Goal: Check status

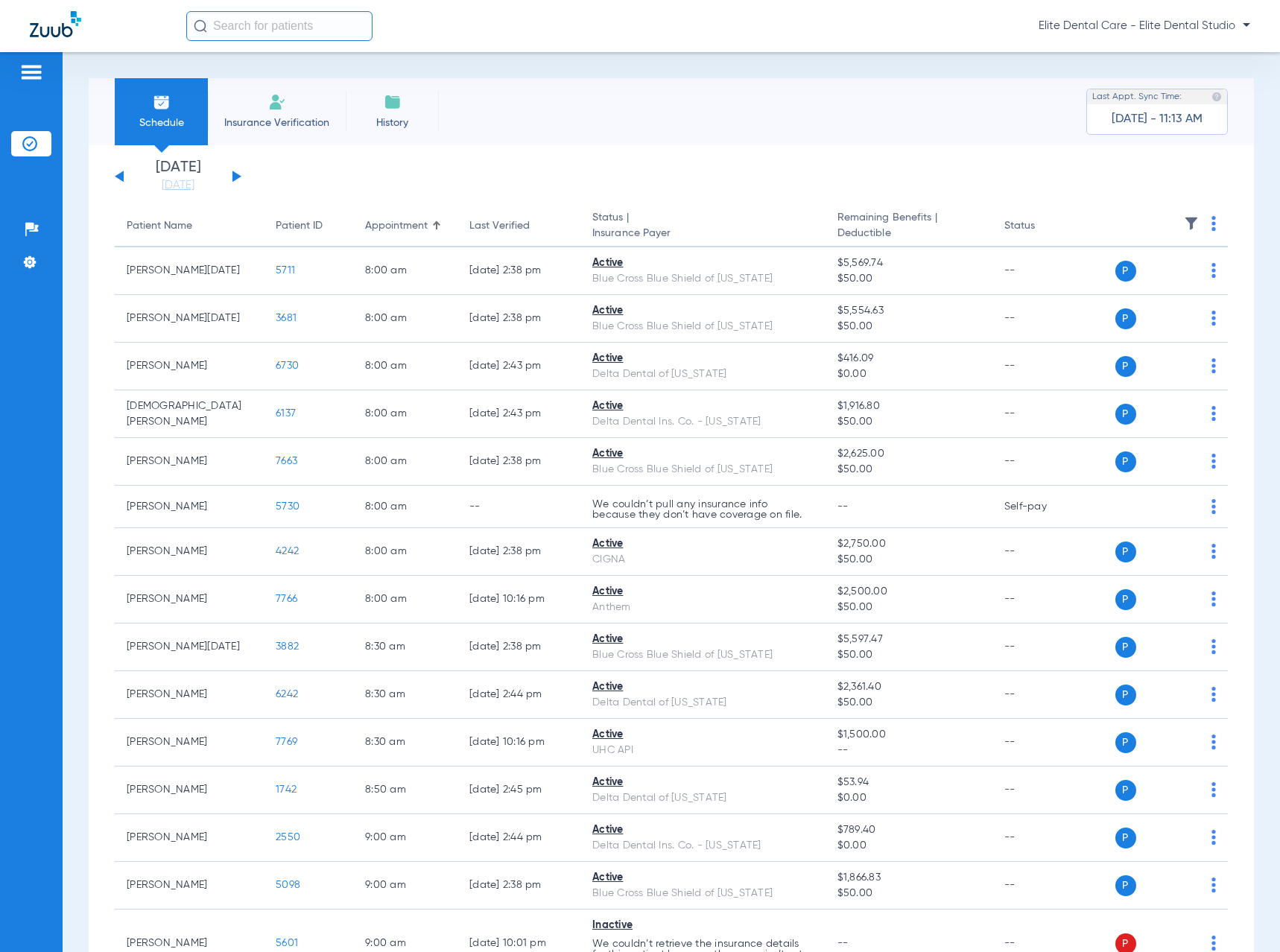
click at [237, 175] on button at bounding box center [237, 176] width 9 height 11
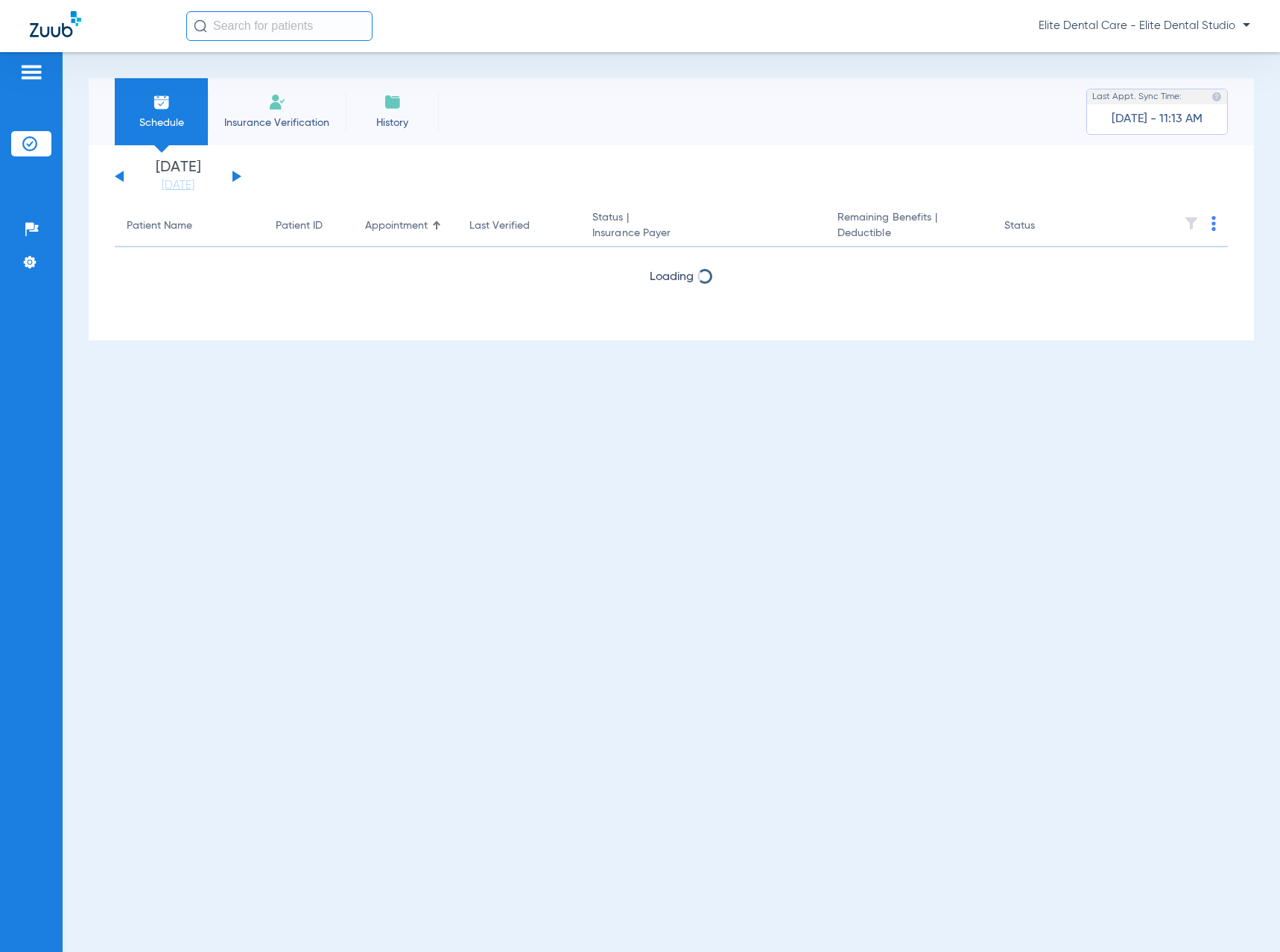
click at [237, 175] on button at bounding box center [237, 176] width 9 height 11
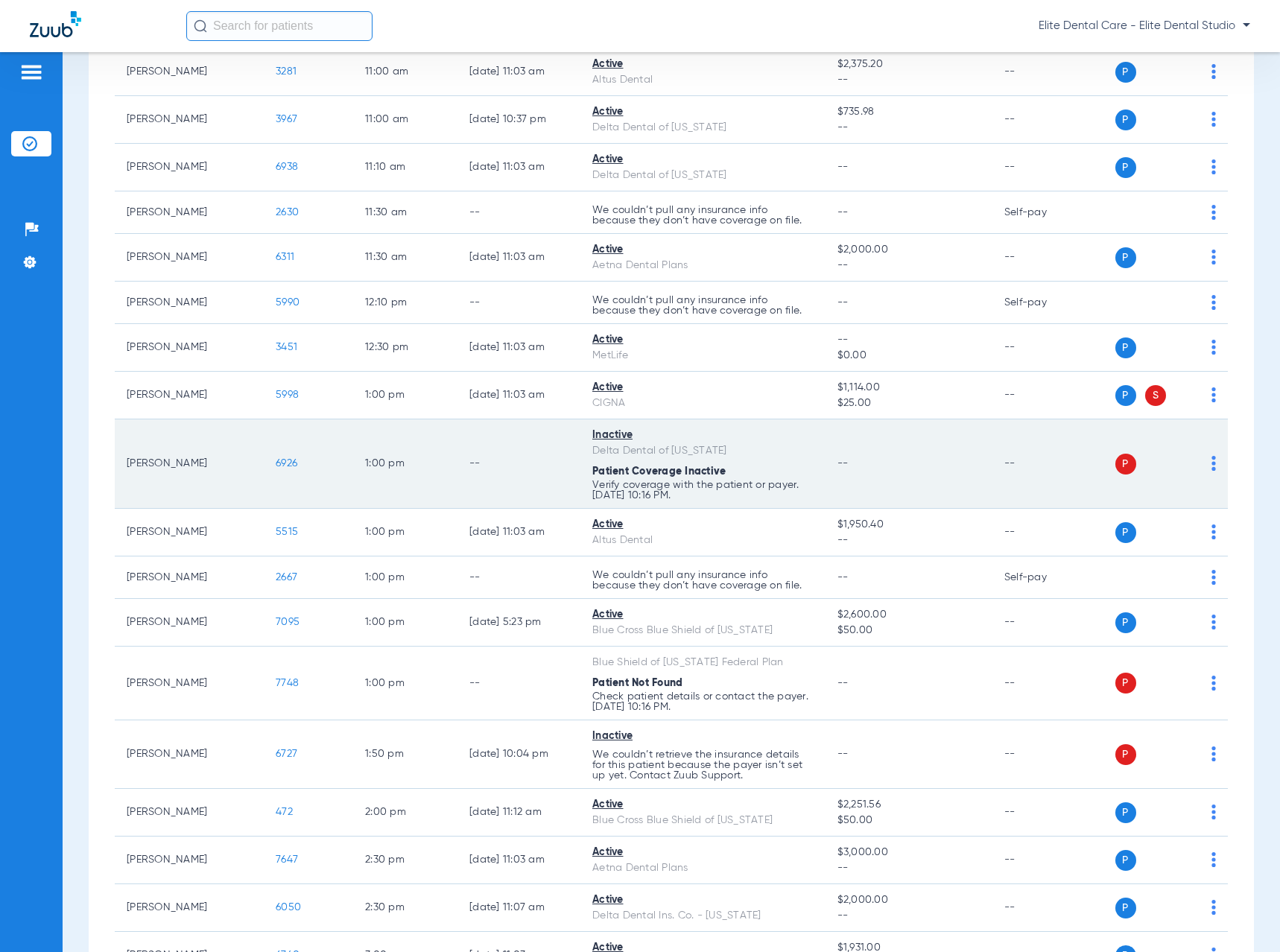
scroll to position [1192, 0]
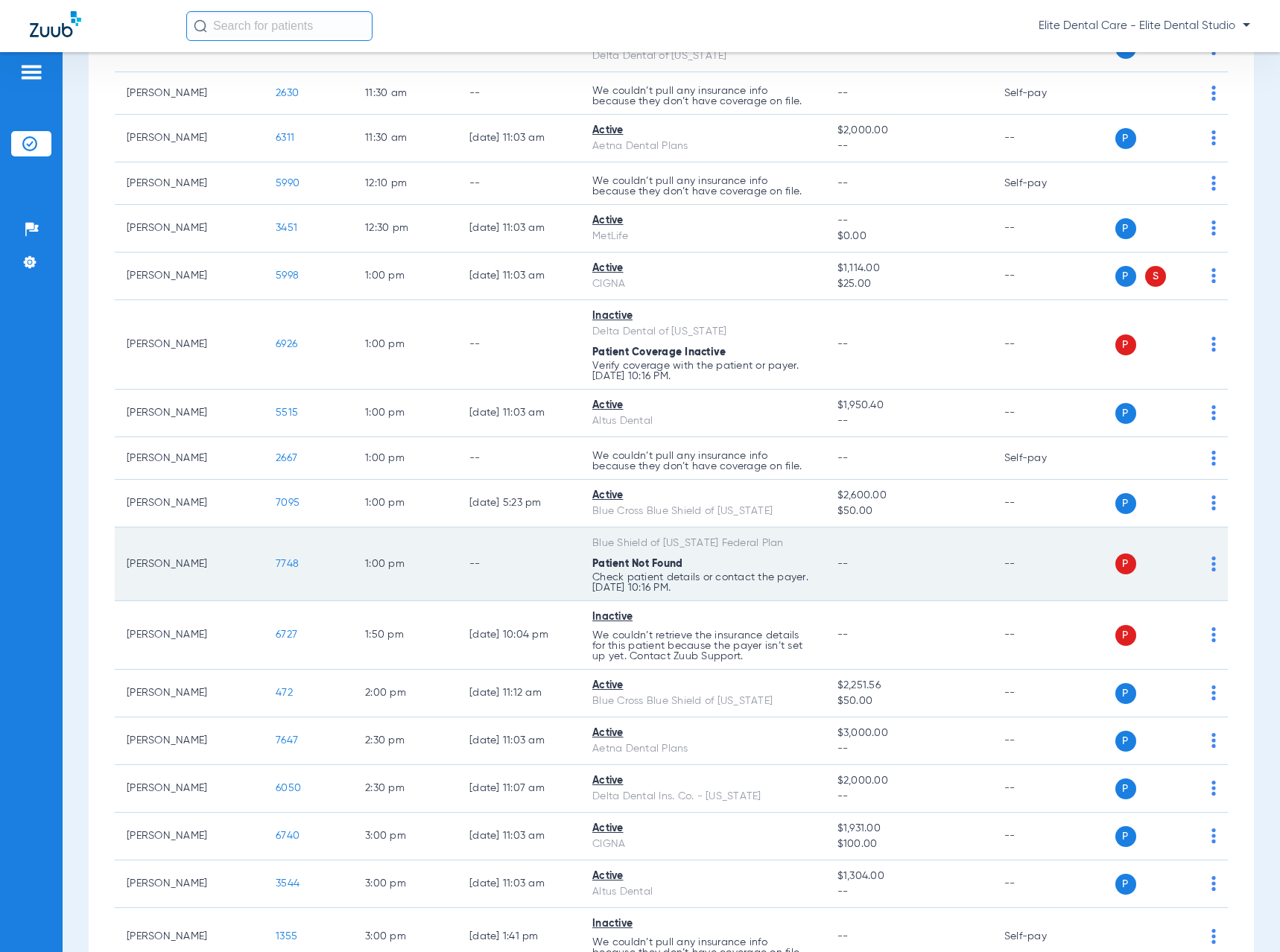
click at [1211, 562] on img at bounding box center [1213, 564] width 4 height 15
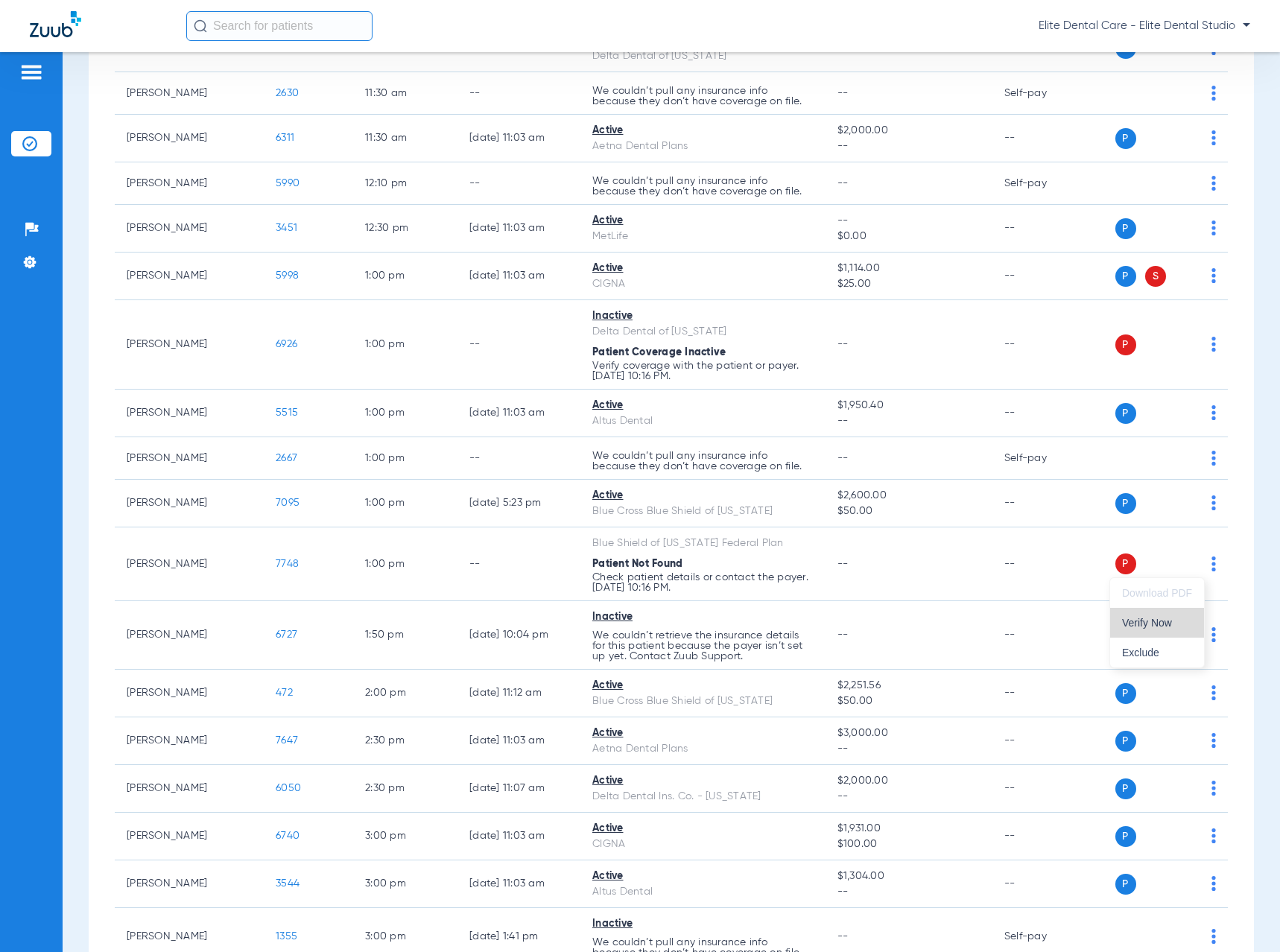
click at [1146, 627] on span "Verify Now" at bounding box center [1157, 623] width 70 height 11
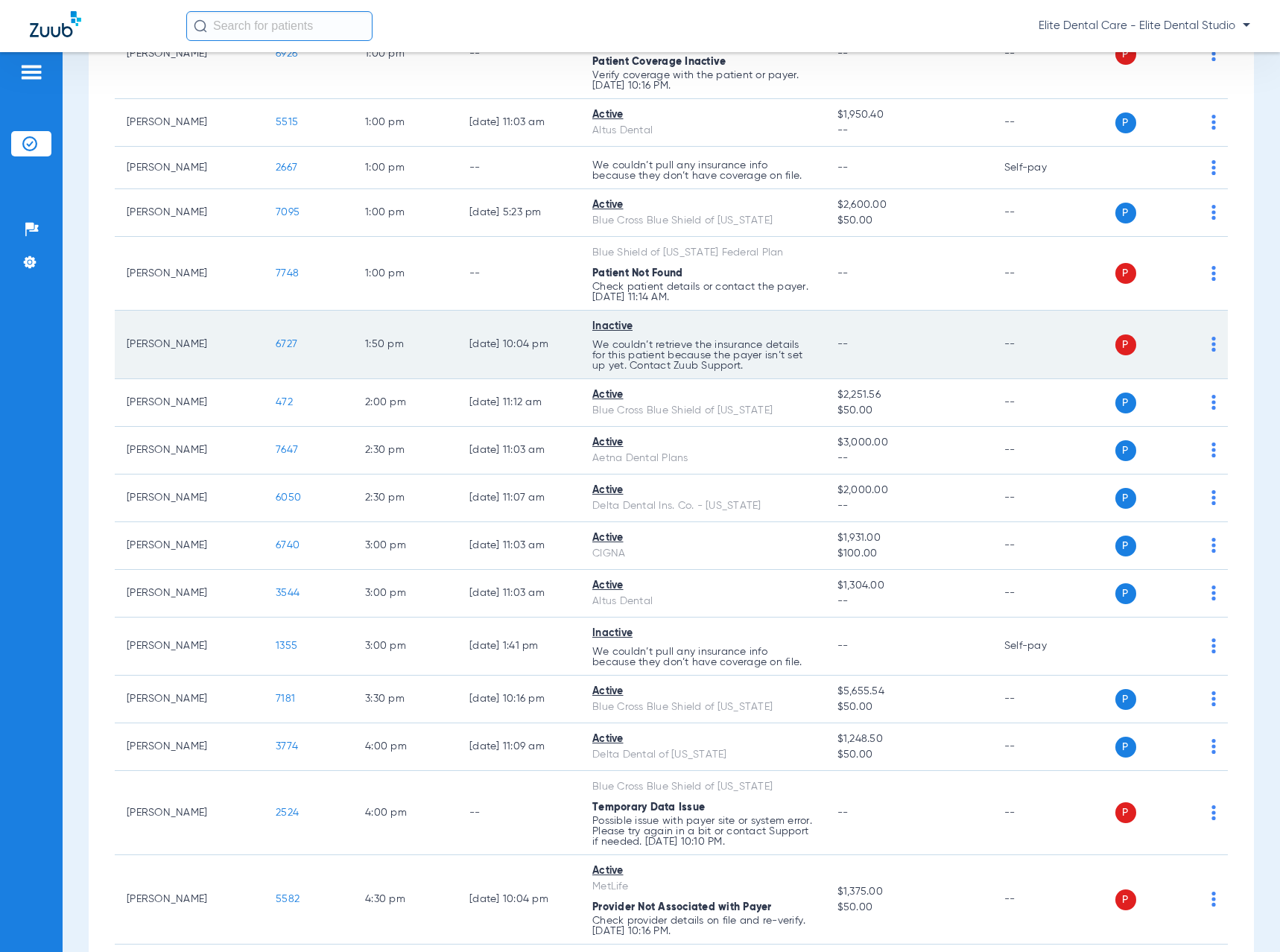
scroll to position [1496, 0]
